Goal: Complete application form

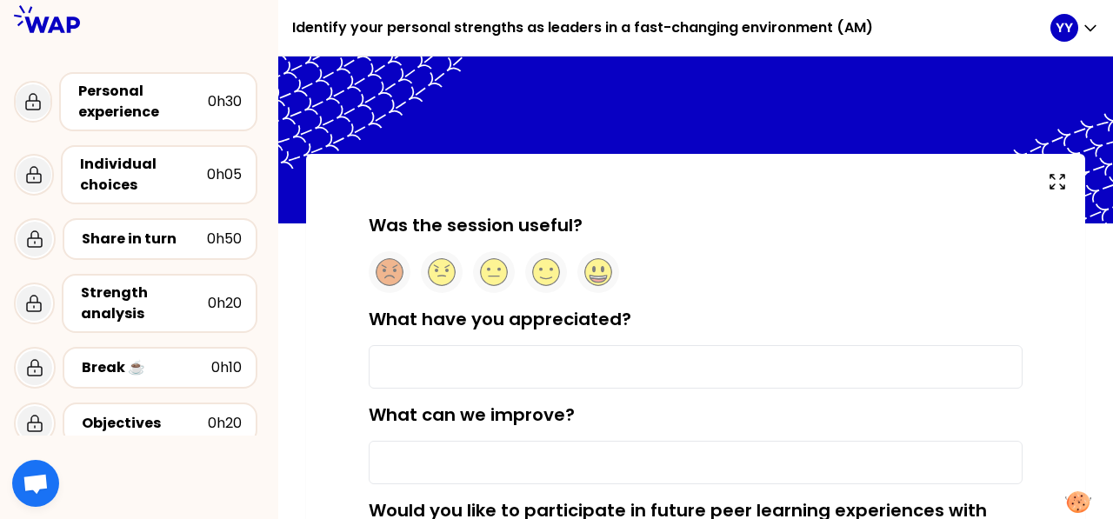
type input "The way for pears to pear-to-pear learning."
type input "Involve more people to share more and learn more."
type input "The way for pears to pear-to-pear learning."
type input "Involve more people to share more and learn more."
